Goal: Task Accomplishment & Management: Manage account settings

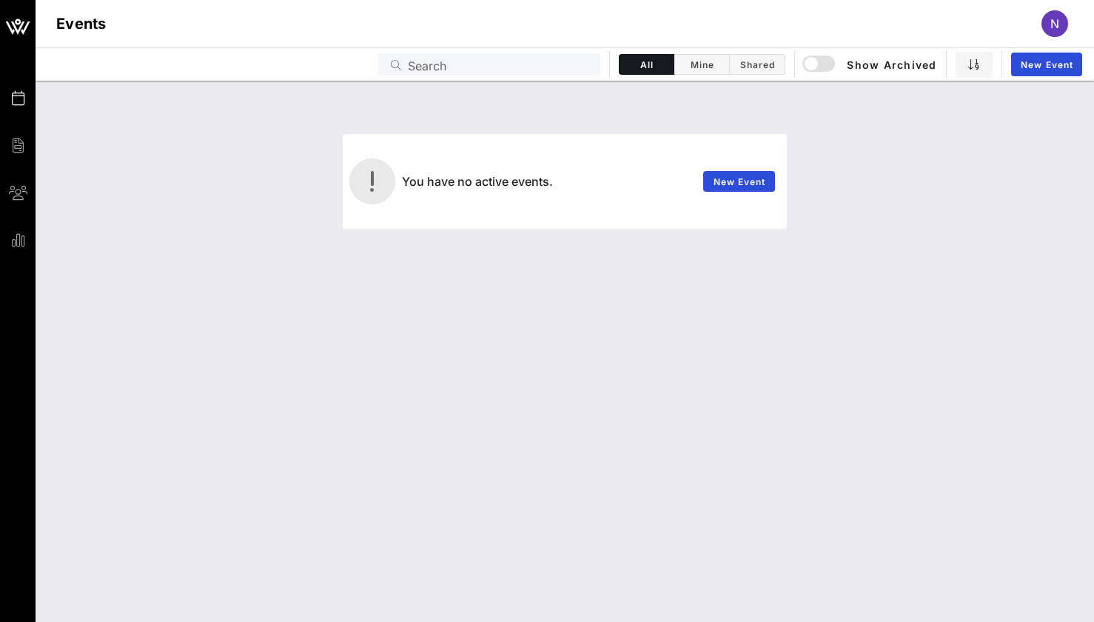
click at [1054, 23] on span "N" at bounding box center [1055, 23] width 9 height 15
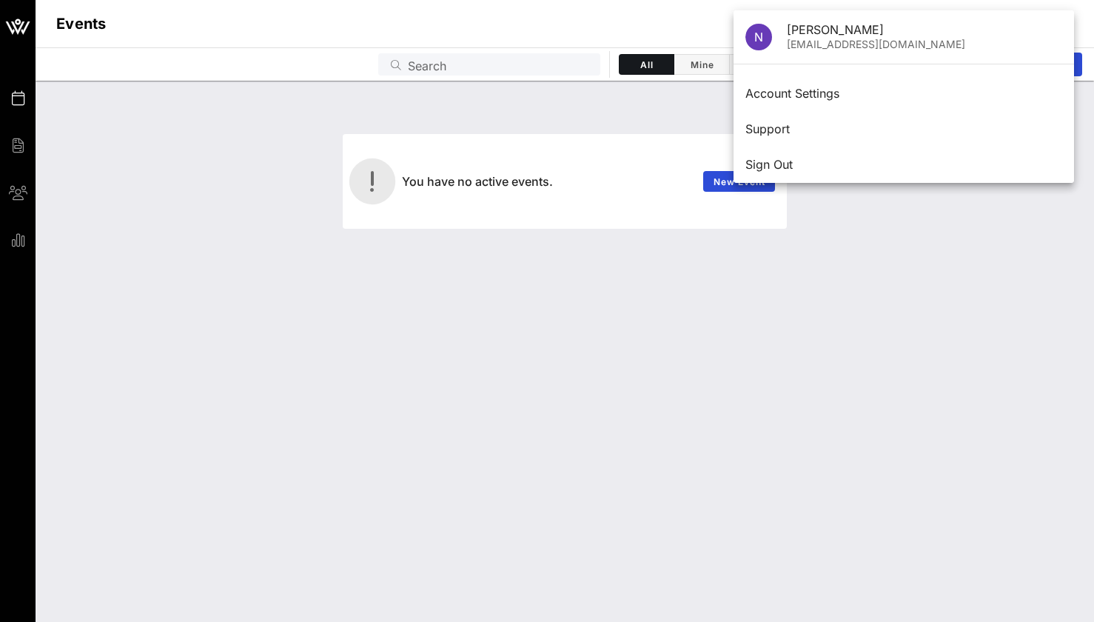
click at [375, 92] on div "You have no active events. New Event" at bounding box center [564, 159] width 1041 height 139
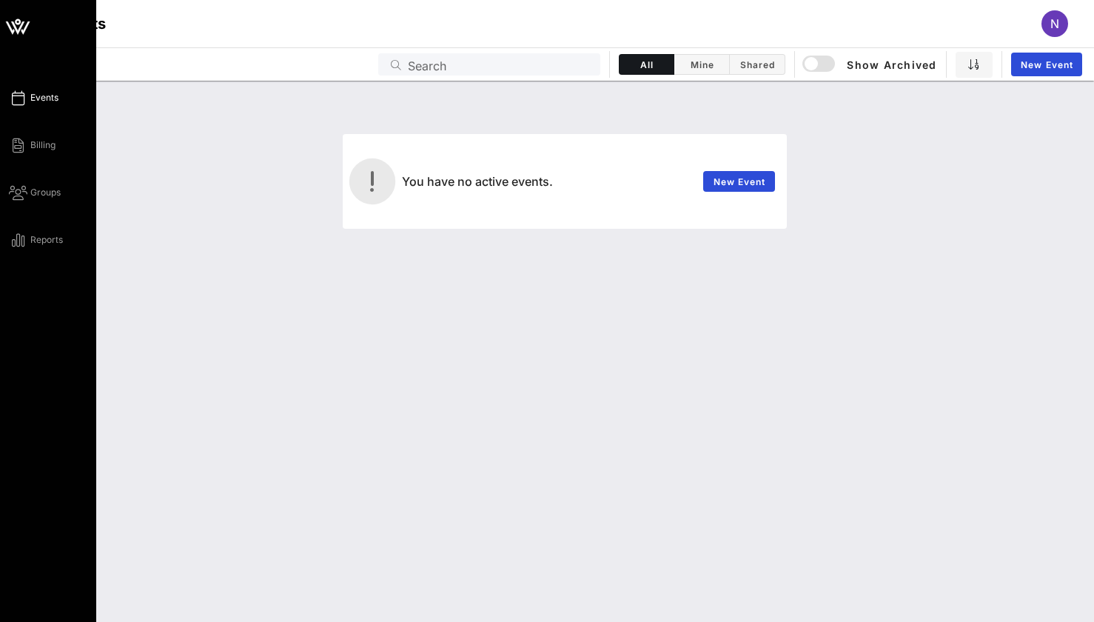
click at [19, 97] on icon at bounding box center [18, 98] width 19 height 2
click at [24, 21] on icon at bounding box center [17, 27] width 13 height 13
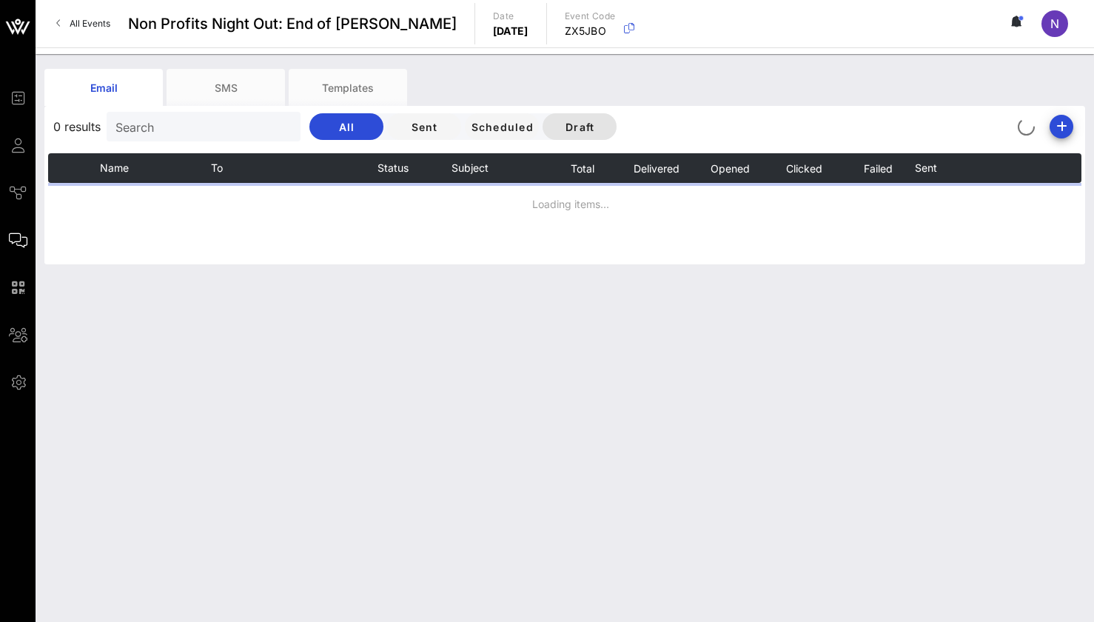
click at [591, 126] on span "Draft" at bounding box center [580, 127] width 50 height 13
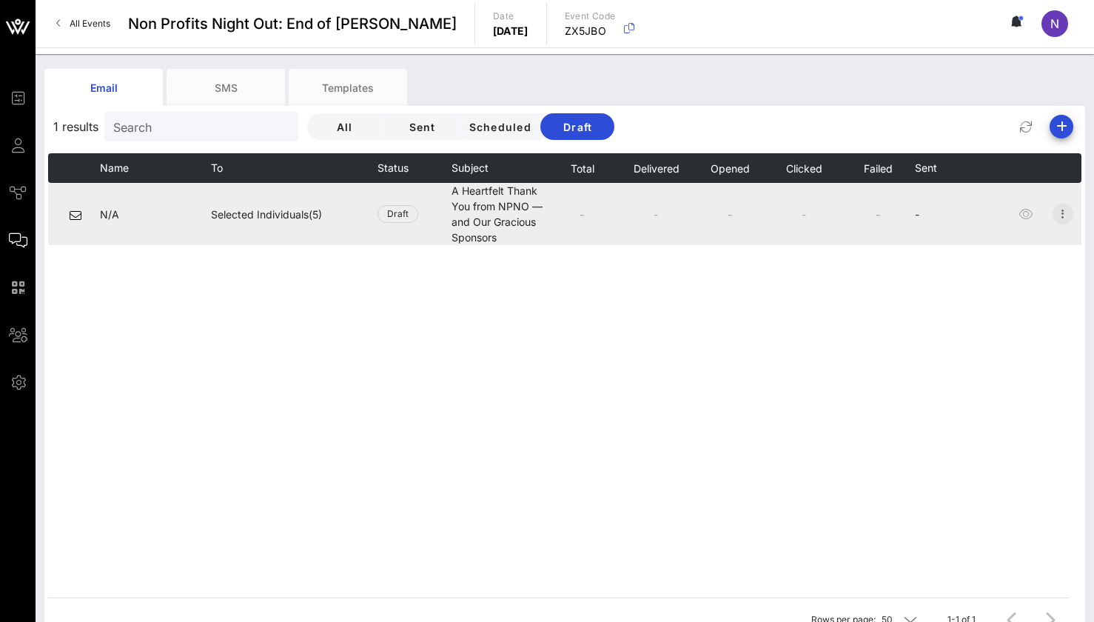
click at [1066, 213] on icon "button" at bounding box center [1063, 214] width 18 height 18
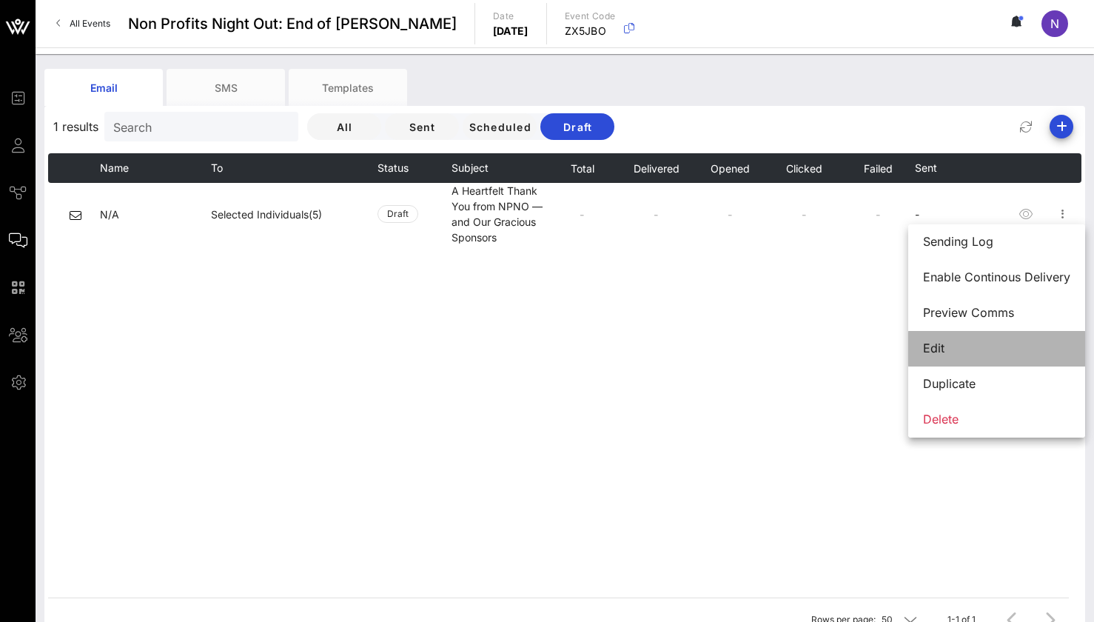
click at [998, 347] on div "Edit" at bounding box center [996, 348] width 147 height 14
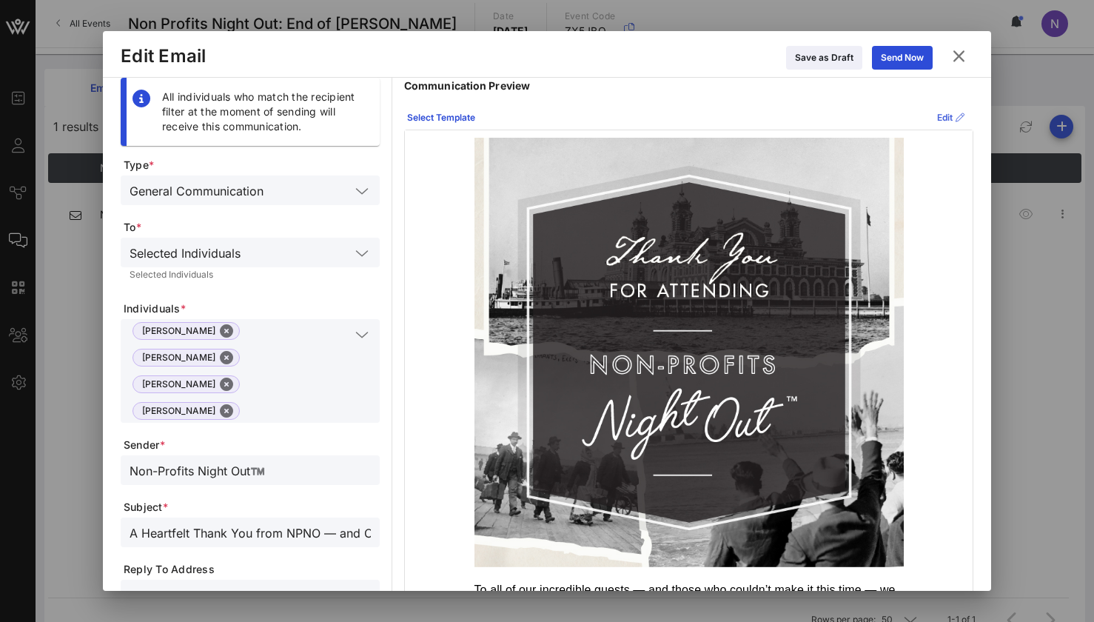
click at [936, 110] on button "Edit" at bounding box center [951, 118] width 45 height 24
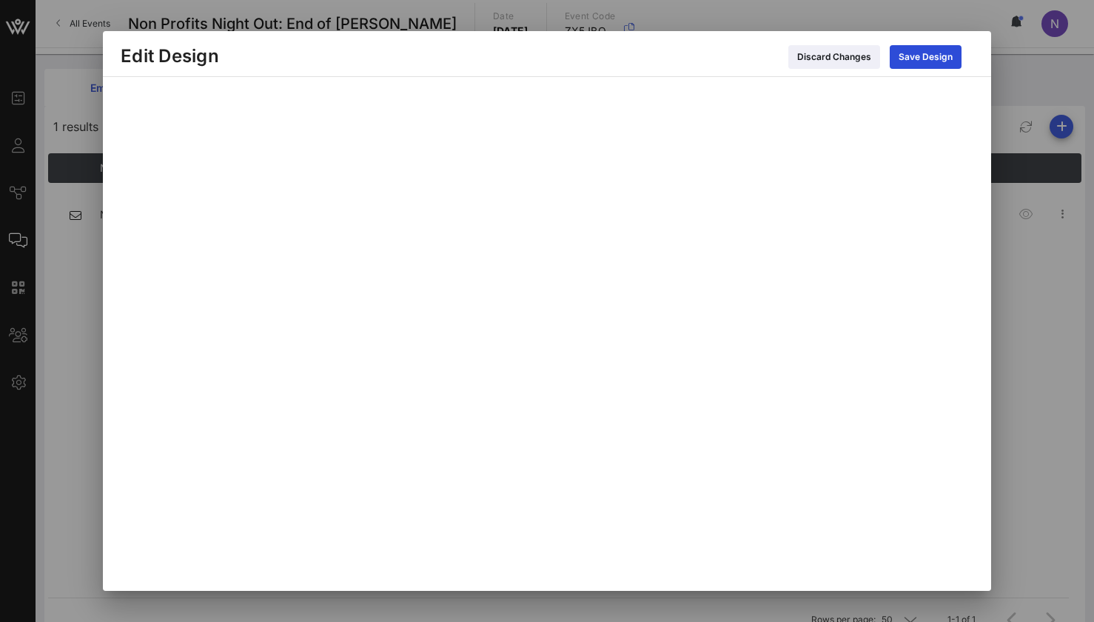
scroll to position [19, 0]
click at [909, 54] on div "Save Design" at bounding box center [926, 57] width 54 height 15
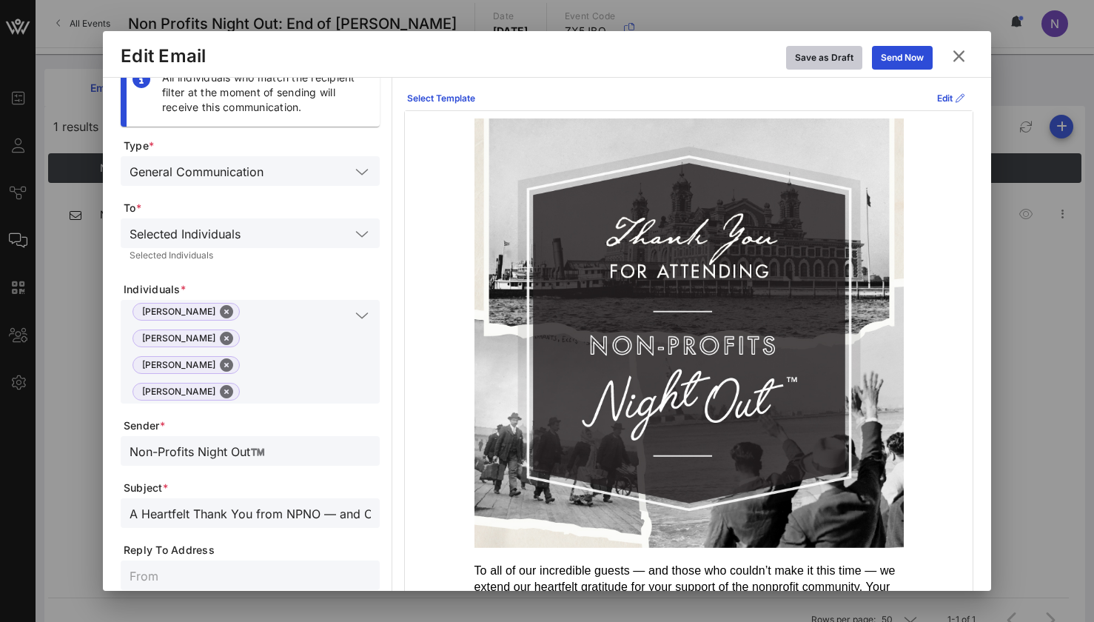
click at [842, 49] on button "Save as Draft" at bounding box center [824, 58] width 76 height 24
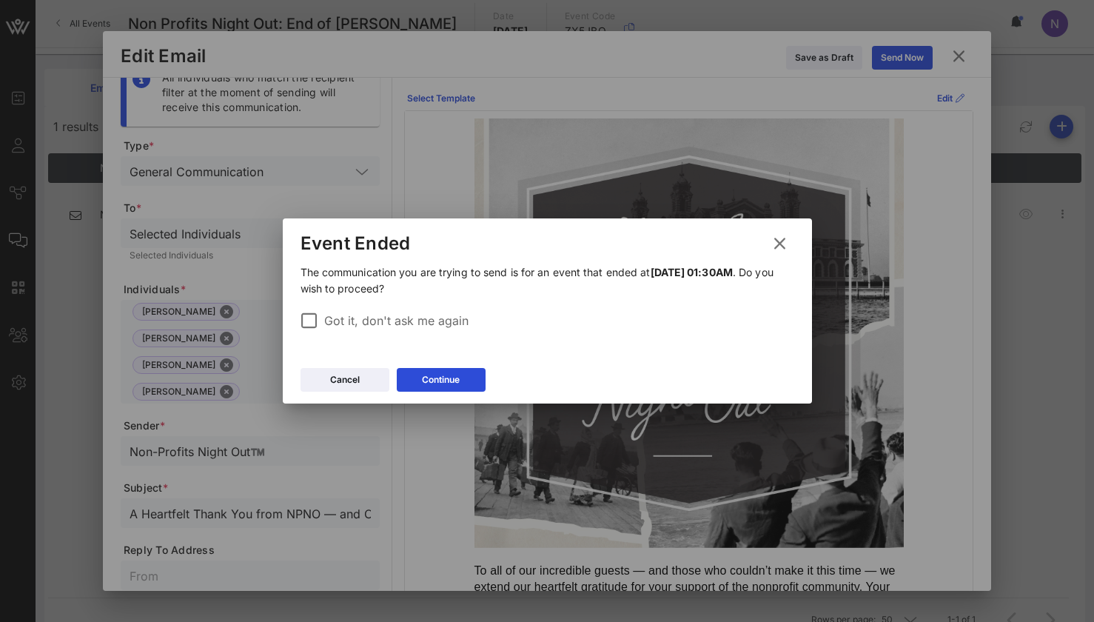
click at [369, 322] on label "Got it, don't ask me again" at bounding box center [559, 320] width 470 height 15
click at [419, 374] on button "Continue" at bounding box center [441, 380] width 89 height 24
